Goal: Task Accomplishment & Management: Manage account settings

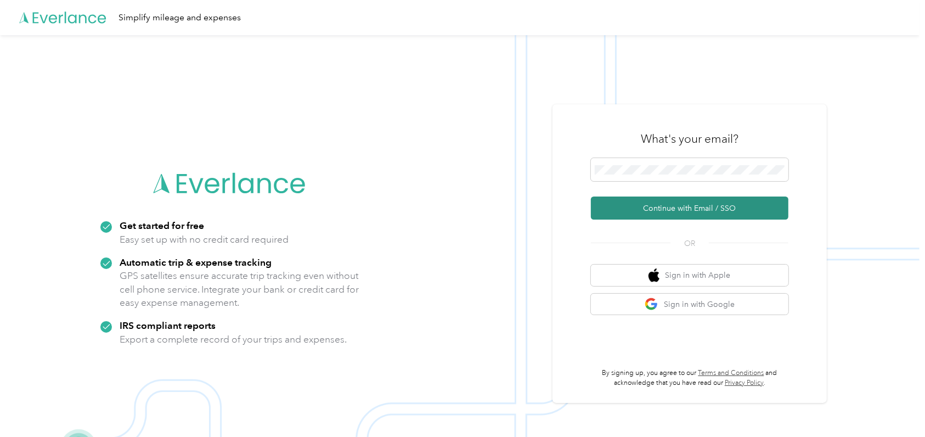
click at [680, 207] on button "Continue with Email / SSO" at bounding box center [690, 207] width 198 height 23
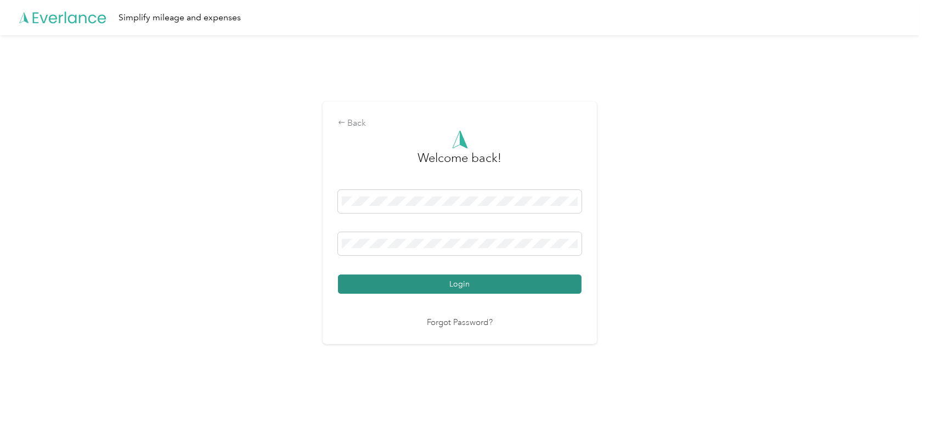
click at [527, 279] on button "Login" at bounding box center [460, 283] width 244 height 19
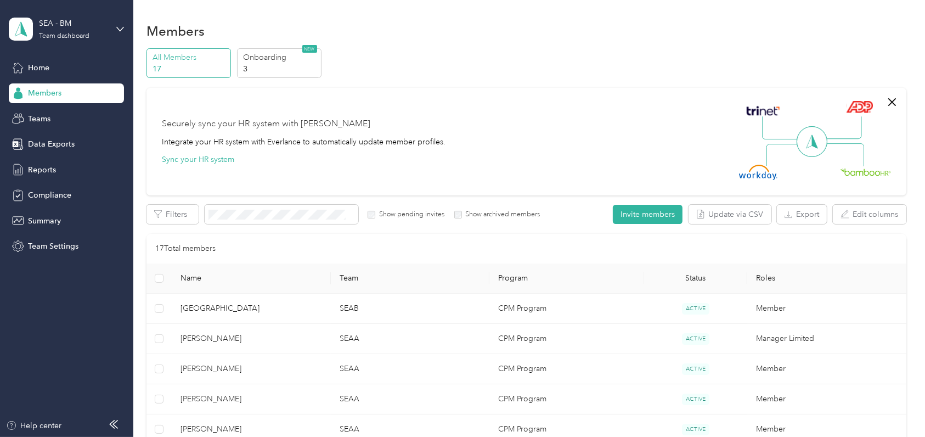
click at [371, 110] on div "Securely sync your HR system with Everlance Integrate your HR system with Everl…" at bounding box center [521, 141] width 719 height 77
click at [29, 65] on span "Home" at bounding box center [38, 68] width 21 height 12
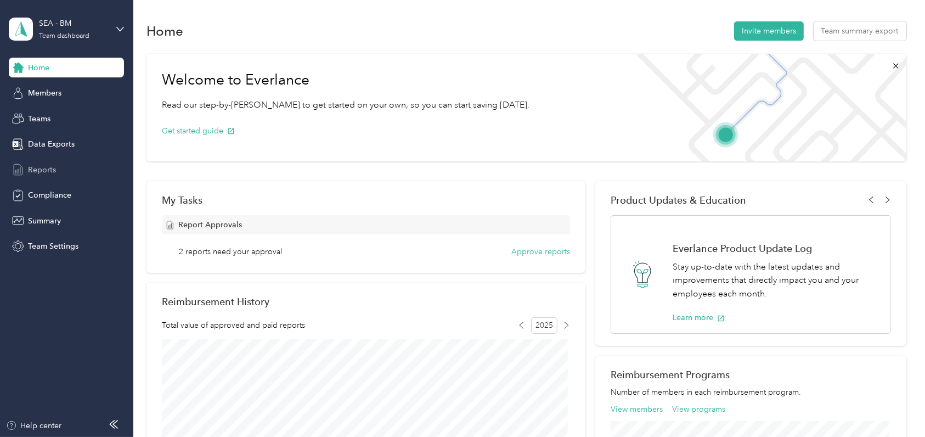
click at [39, 167] on span "Reports" at bounding box center [42, 170] width 28 height 12
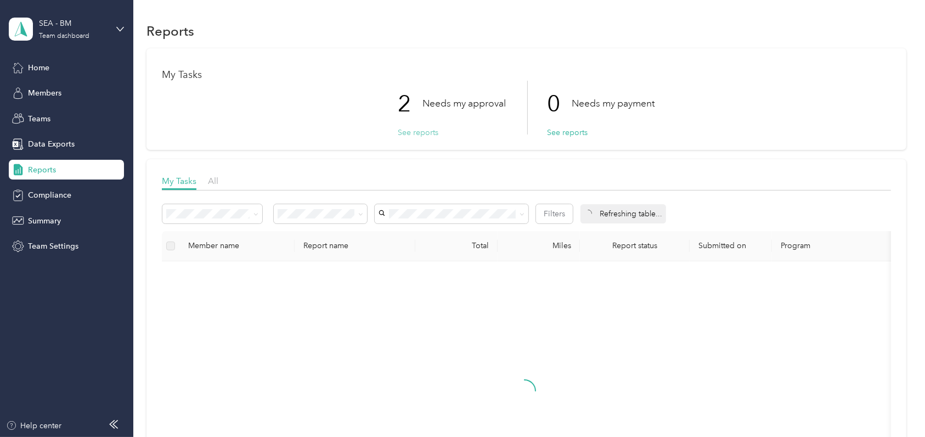
click at [424, 131] on button "See reports" at bounding box center [418, 133] width 41 height 12
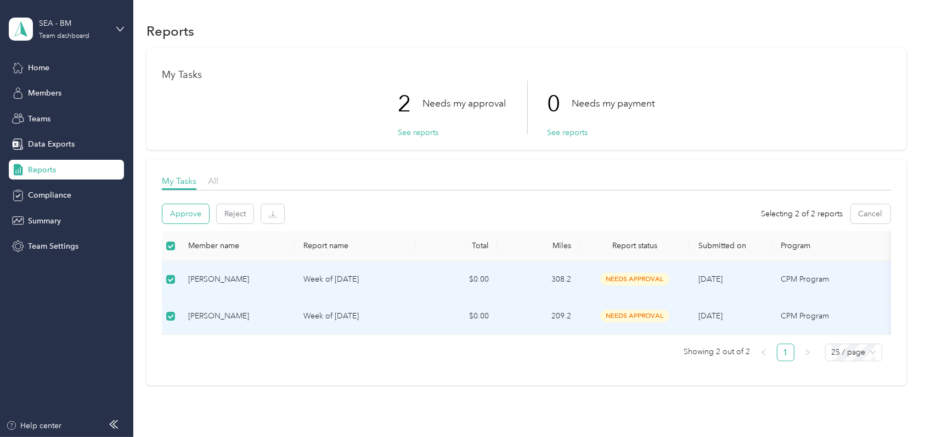
click at [182, 213] on button "Approve" at bounding box center [185, 213] width 47 height 19
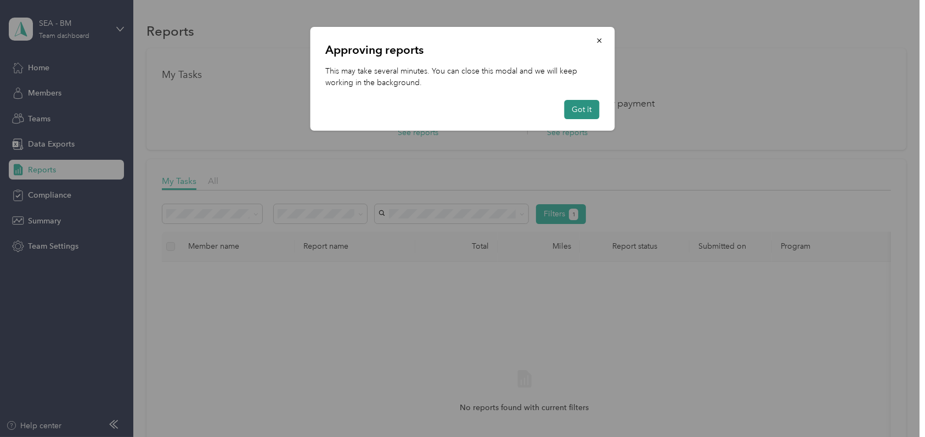
click at [582, 110] on button "Got it" at bounding box center [582, 109] width 35 height 19
